Goal: Task Accomplishment & Management: Manage account settings

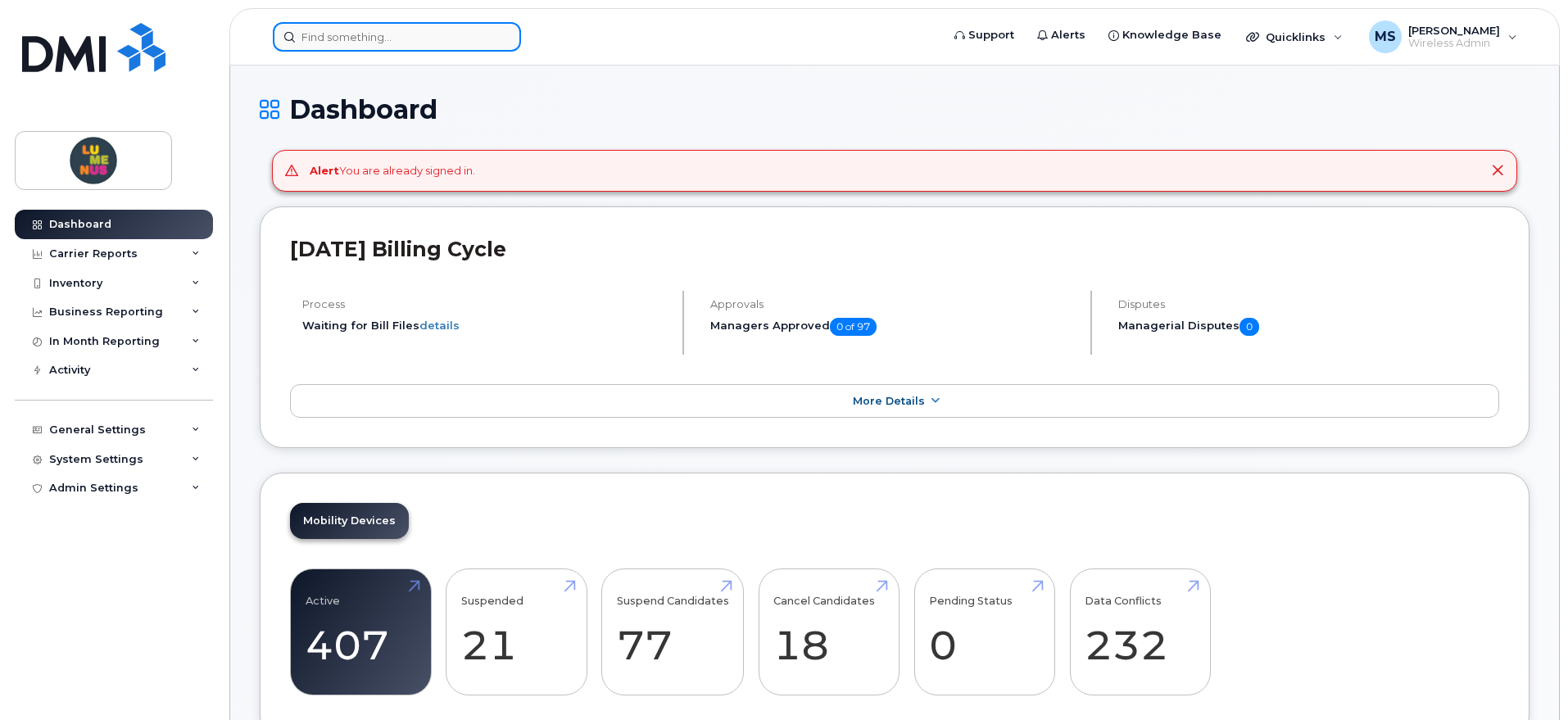
click at [367, 31] on input at bounding box center [396, 37] width 248 height 30
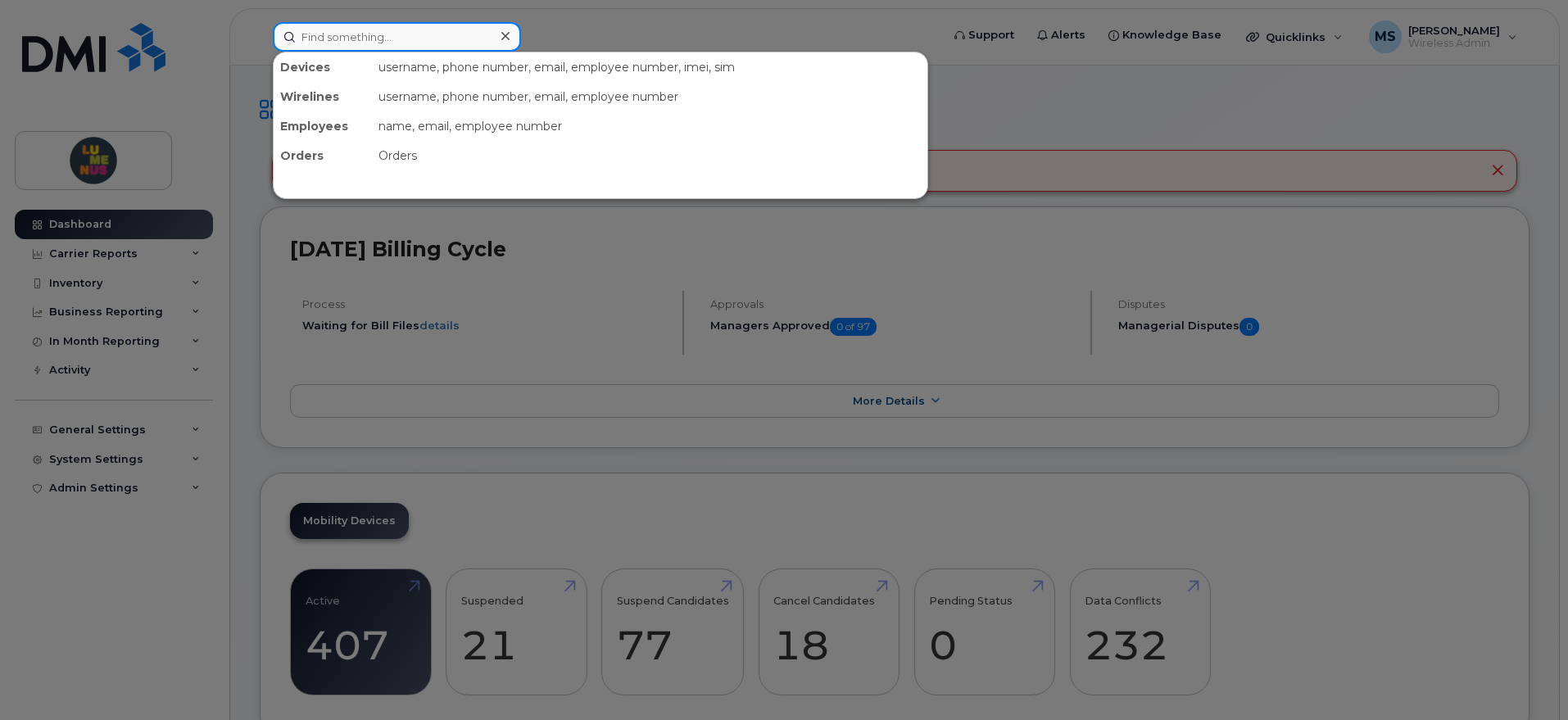
paste input "6475947177"
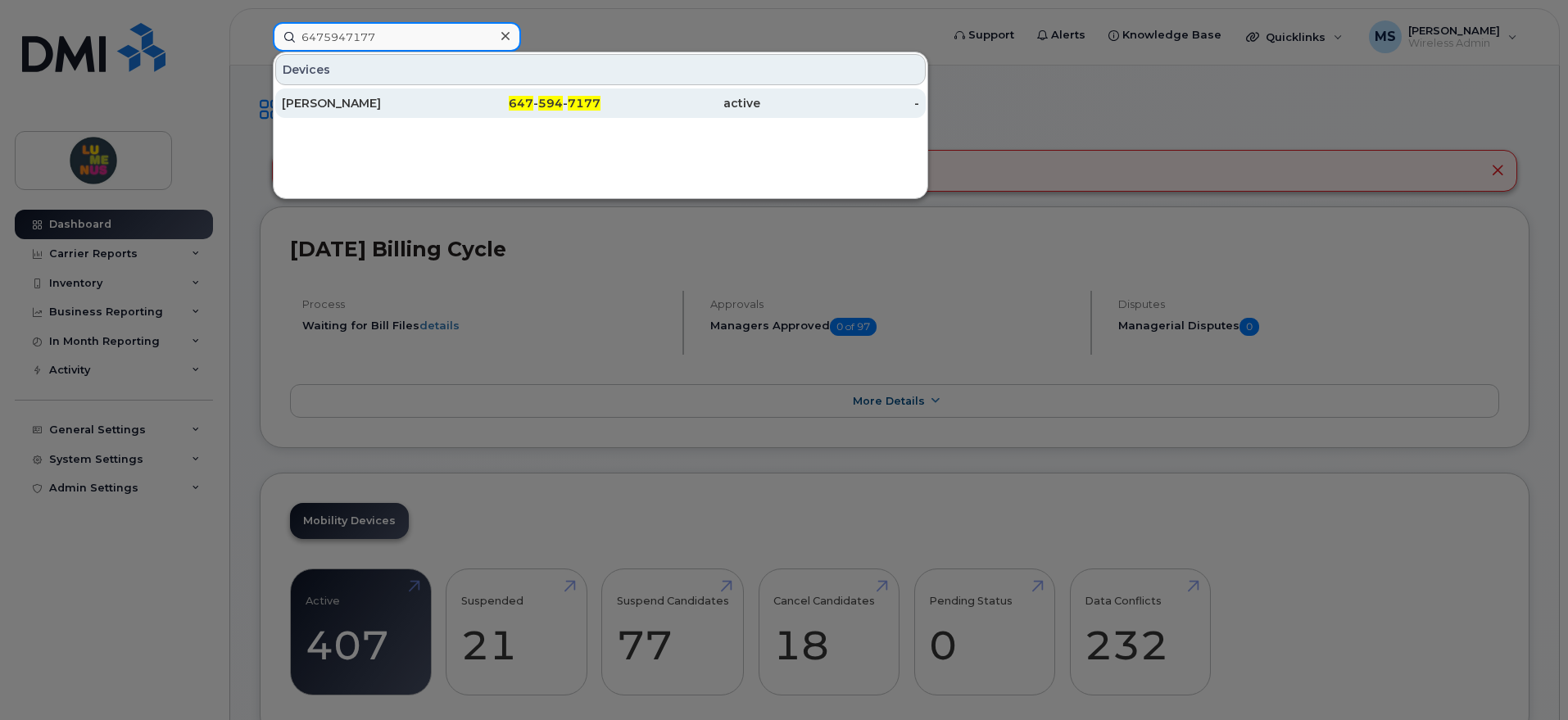
type input "6475947177"
click at [447, 102] on div "647 - 594 - 7177" at bounding box center [522, 103] width 160 height 16
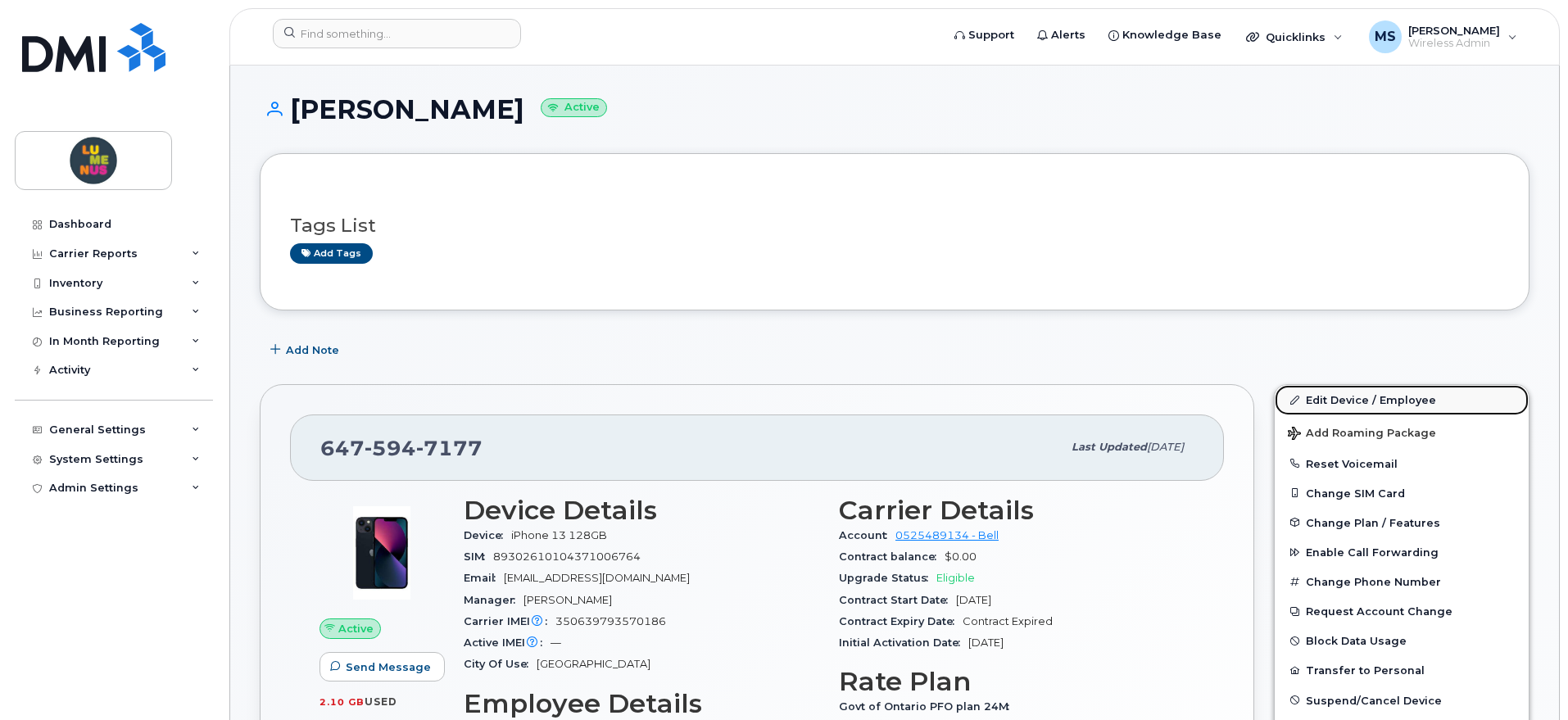
click at [1347, 401] on link "Edit Device / Employee" at bounding box center [1401, 399] width 254 height 30
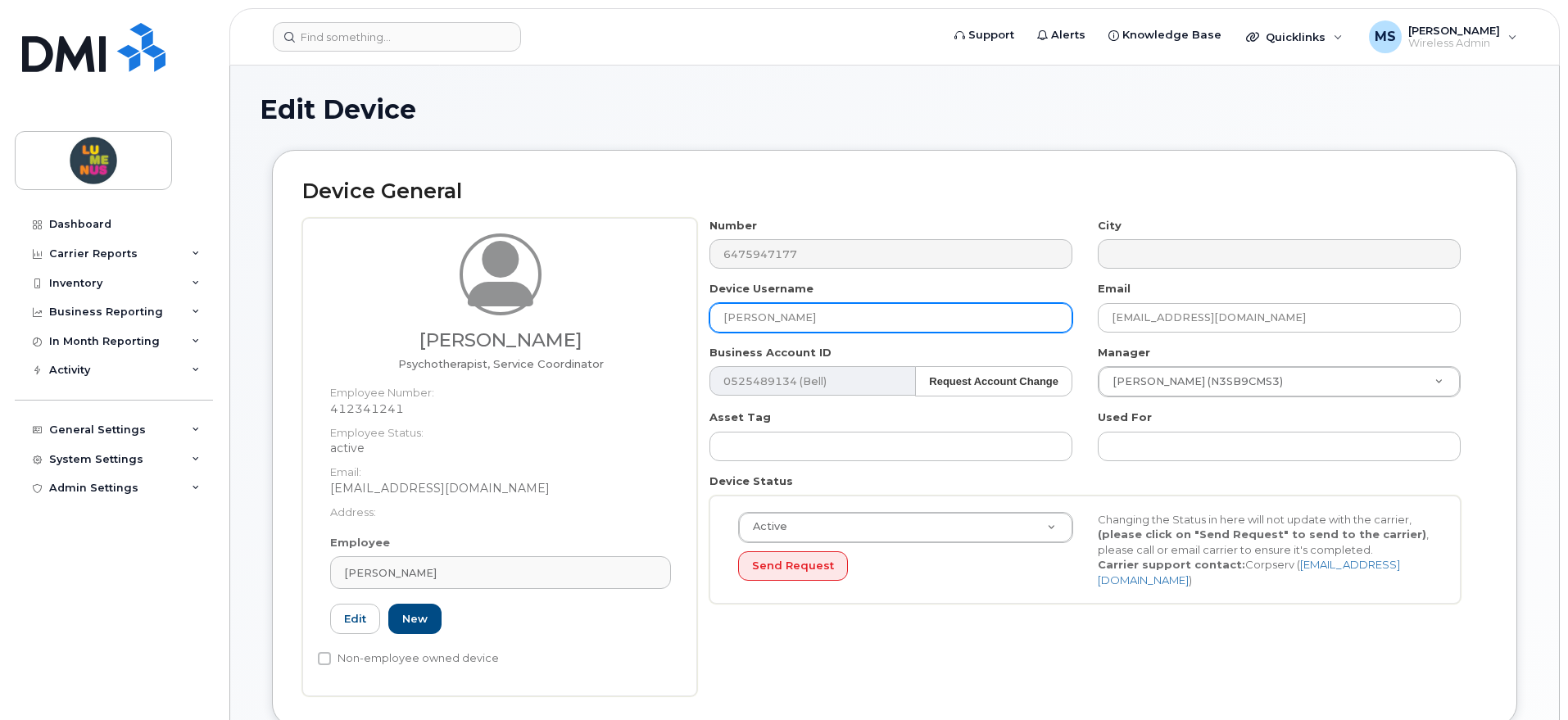
click at [830, 311] on input "[PERSON_NAME]" at bounding box center [890, 317] width 363 height 30
paste input "SR2507-0037"
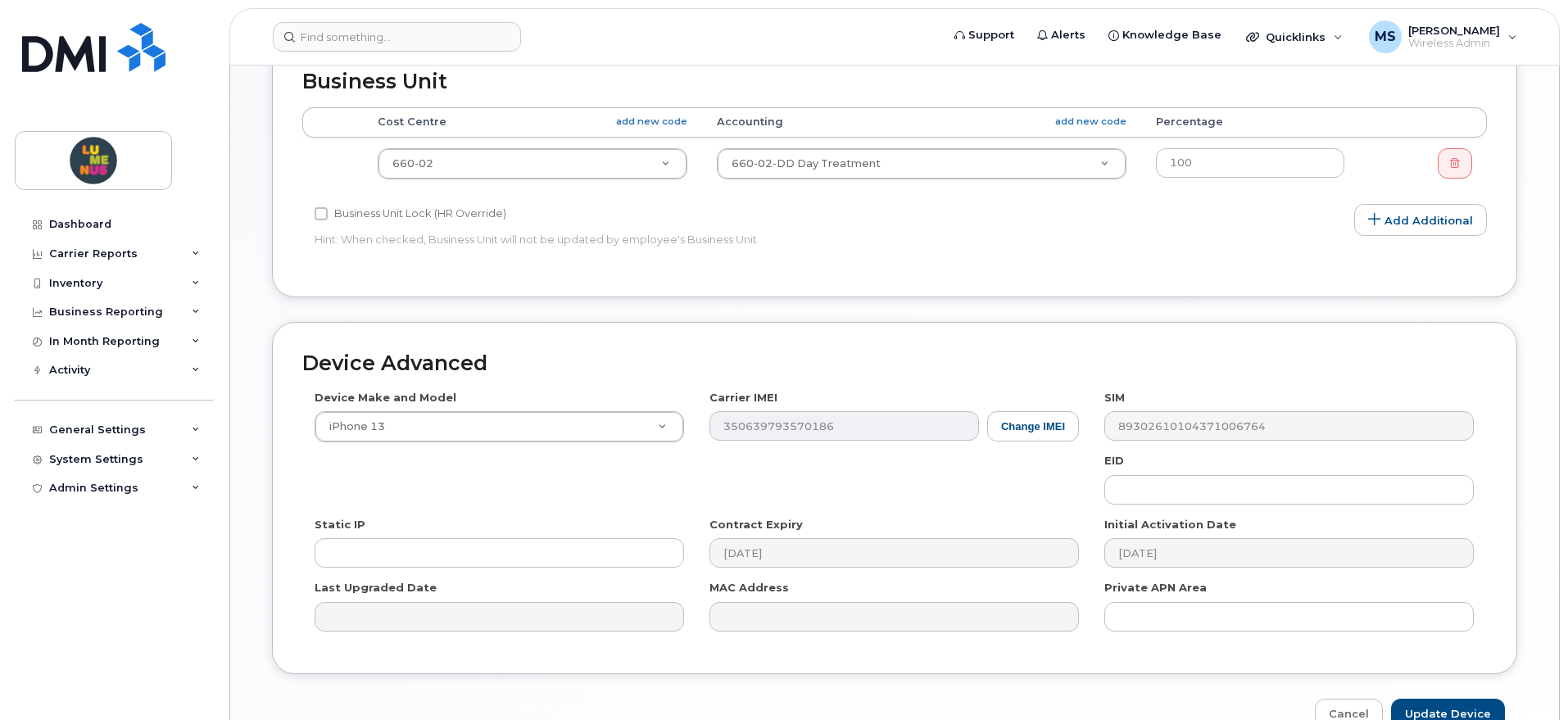
scroll to position [802, 0]
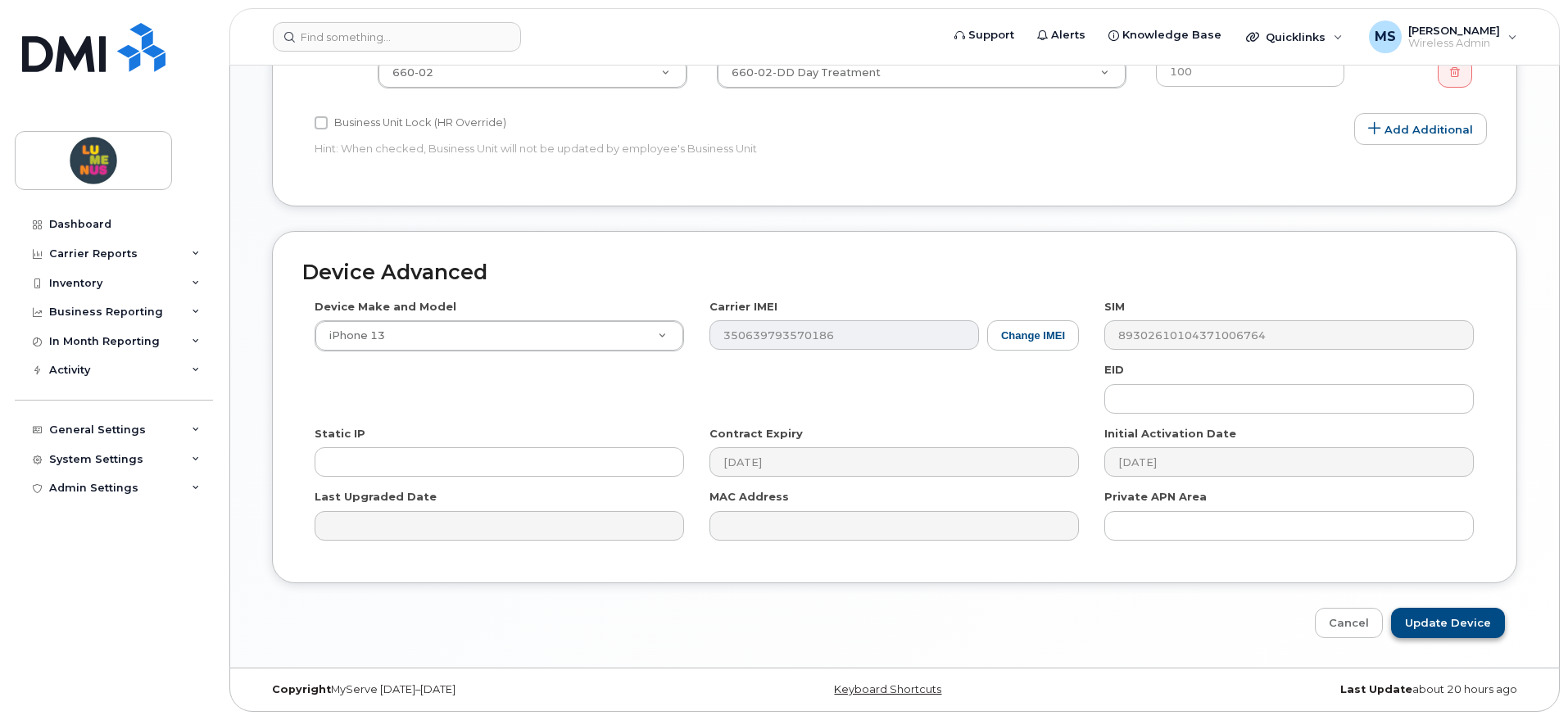
type input "[PERSON_NAME] Offboarded on [DATE] - SR2507-0037"
click at [1471, 631] on input "Update Device" at bounding box center [1448, 623] width 114 height 30
type input "Saving..."
